Goal: Task Accomplishment & Management: Use online tool/utility

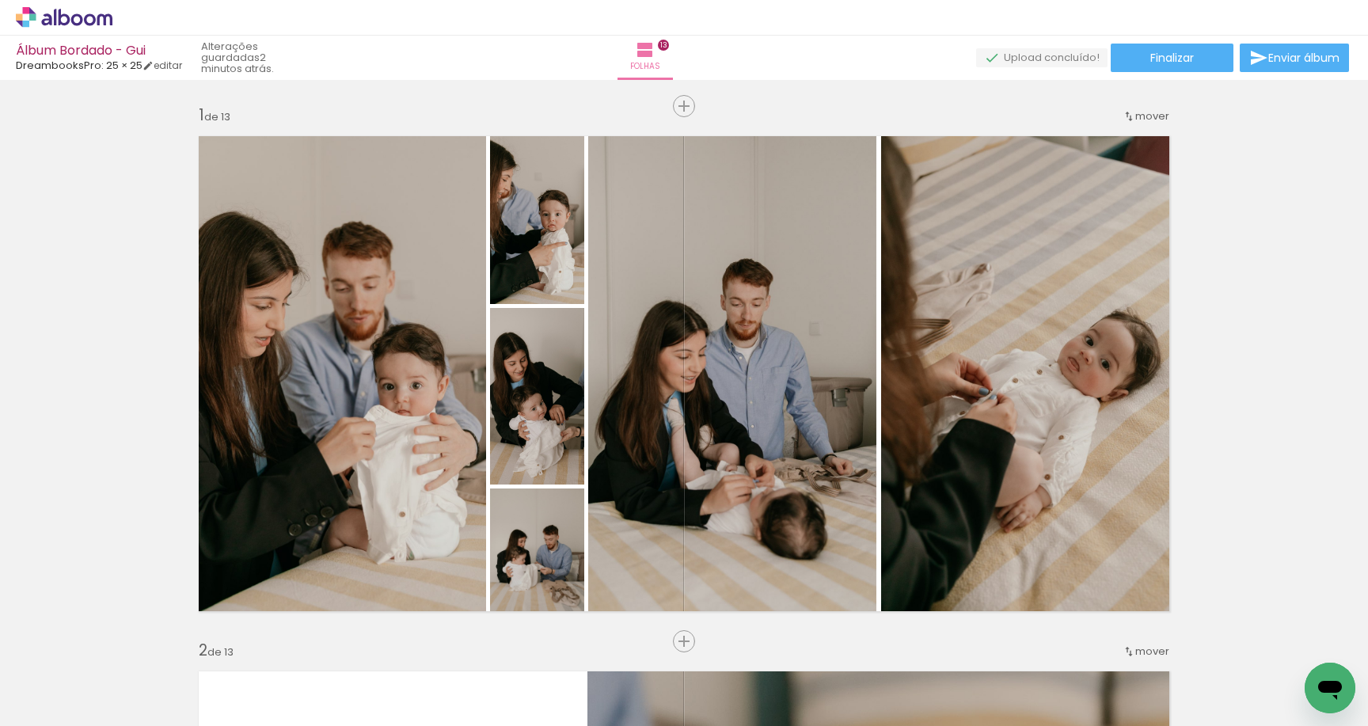
scroll to position [0, 6343]
